Goal: Information Seeking & Learning: Learn about a topic

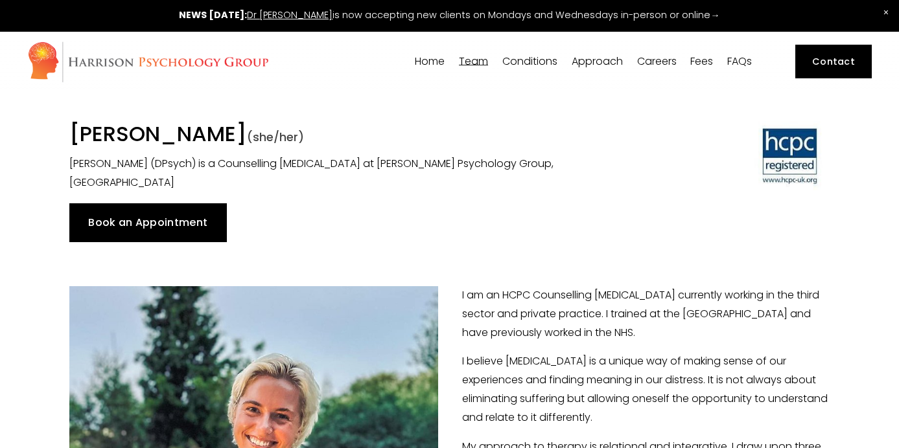
click at [427, 66] on link "Home" at bounding box center [430, 61] width 30 height 12
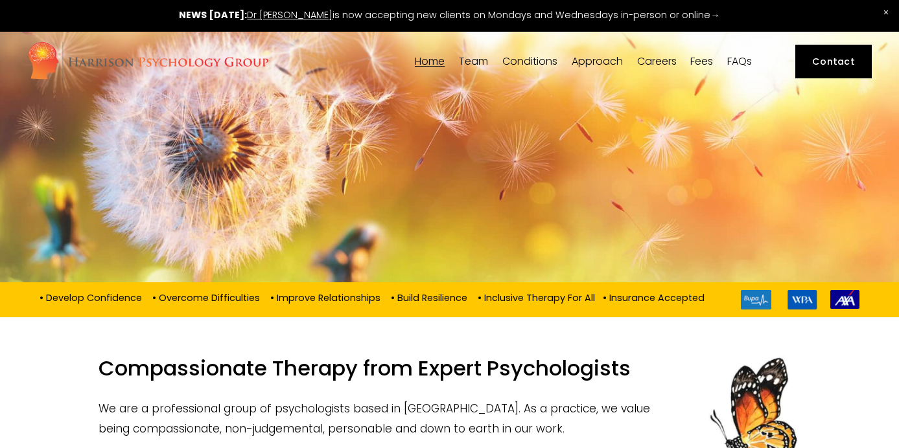
click at [0, 0] on span "[PERSON_NAME]" at bounding box center [0, 0] width 0 height 0
